Goal: Communication & Community: Participate in discussion

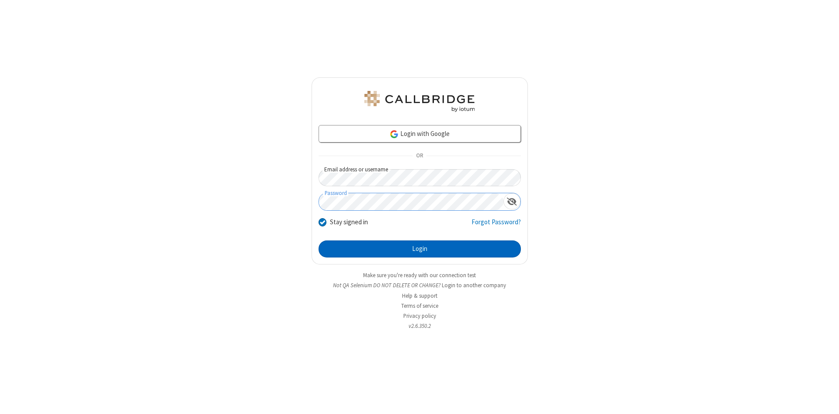
click at [419, 249] on button "Login" at bounding box center [419, 248] width 202 height 17
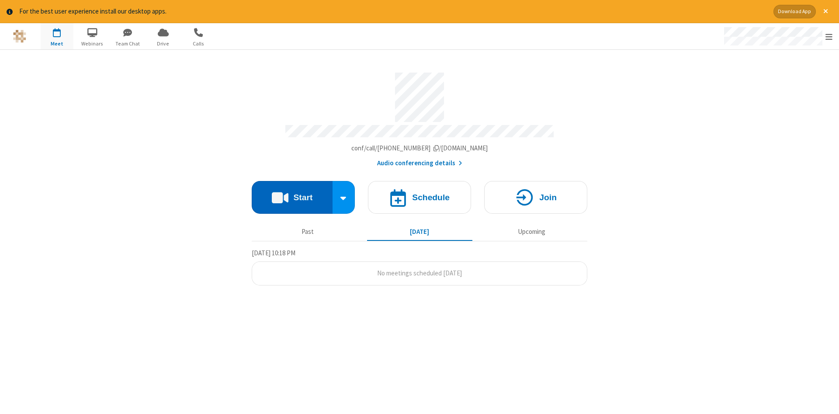
click at [292, 194] on button "Start" at bounding box center [292, 197] width 81 height 33
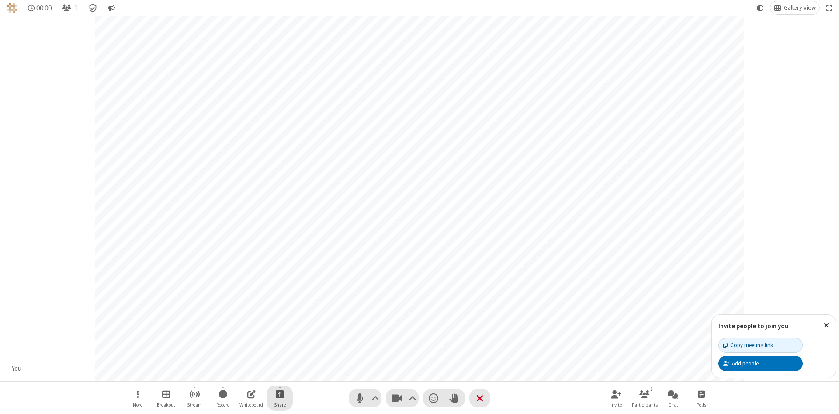
click at [279, 394] on span "Start sharing" at bounding box center [280, 393] width 8 height 11
click at [244, 373] on span "Share my screen" at bounding box center [244, 373] width 10 height 7
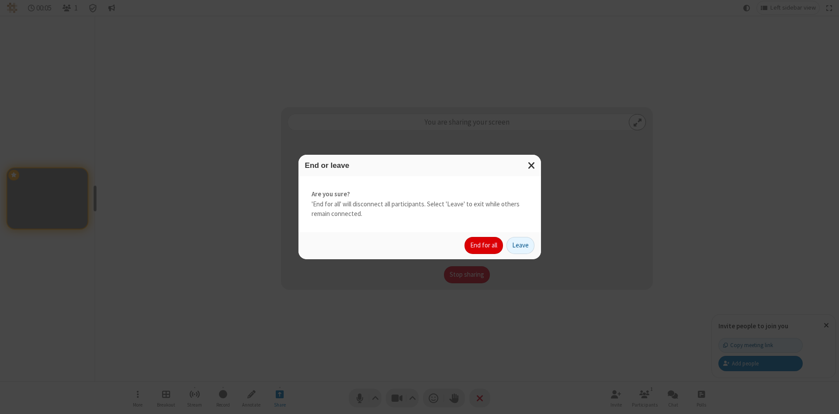
click at [484, 245] on button "End for all" at bounding box center [483, 245] width 38 height 17
